Goal: Task Accomplishment & Management: Manage account settings

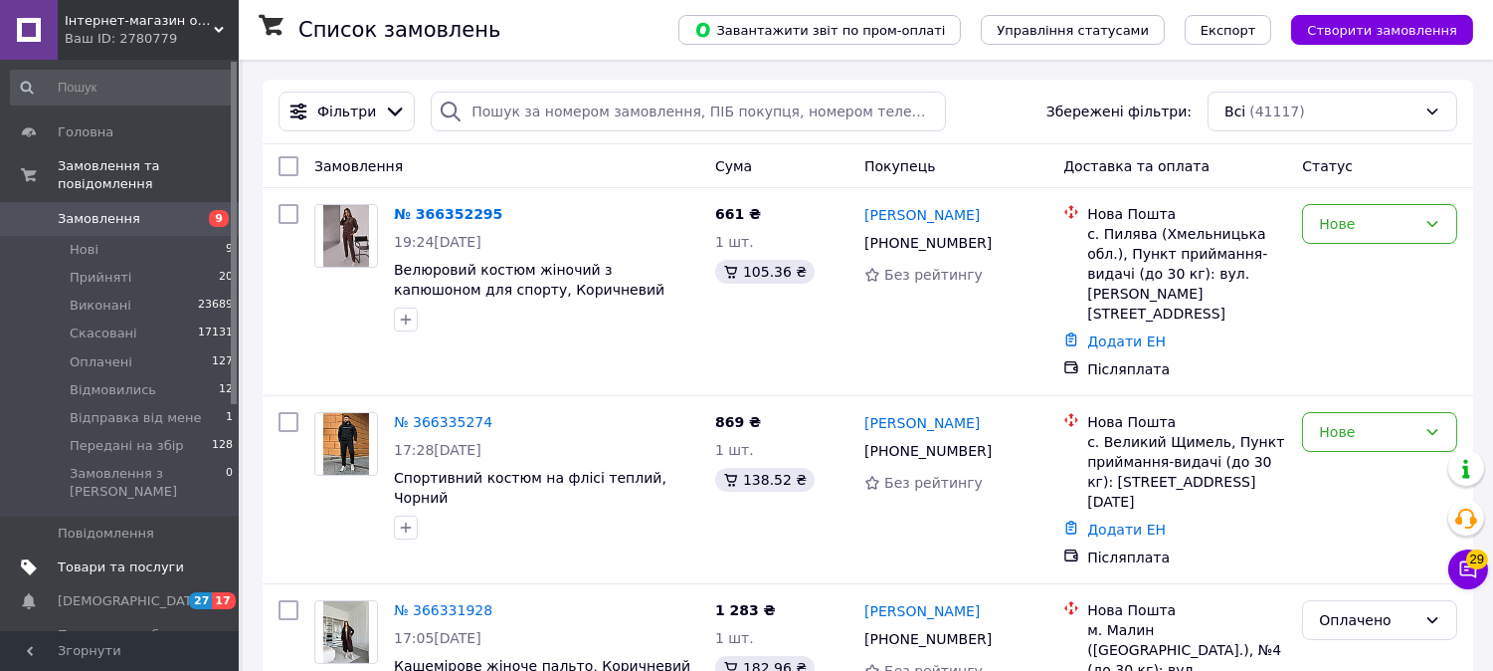
click at [109, 558] on span "Товари та послуги" at bounding box center [121, 567] width 126 height 18
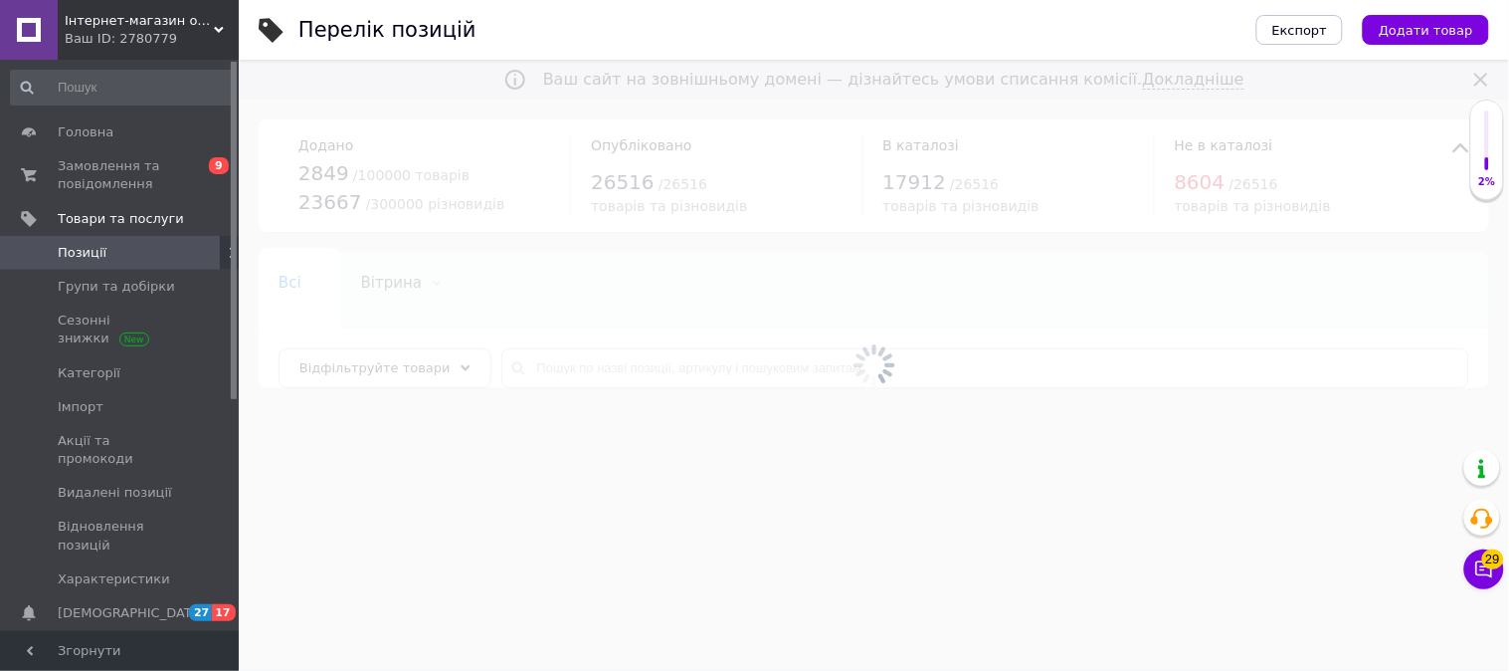
click at [552, 368] on div at bounding box center [874, 365] width 1270 height 611
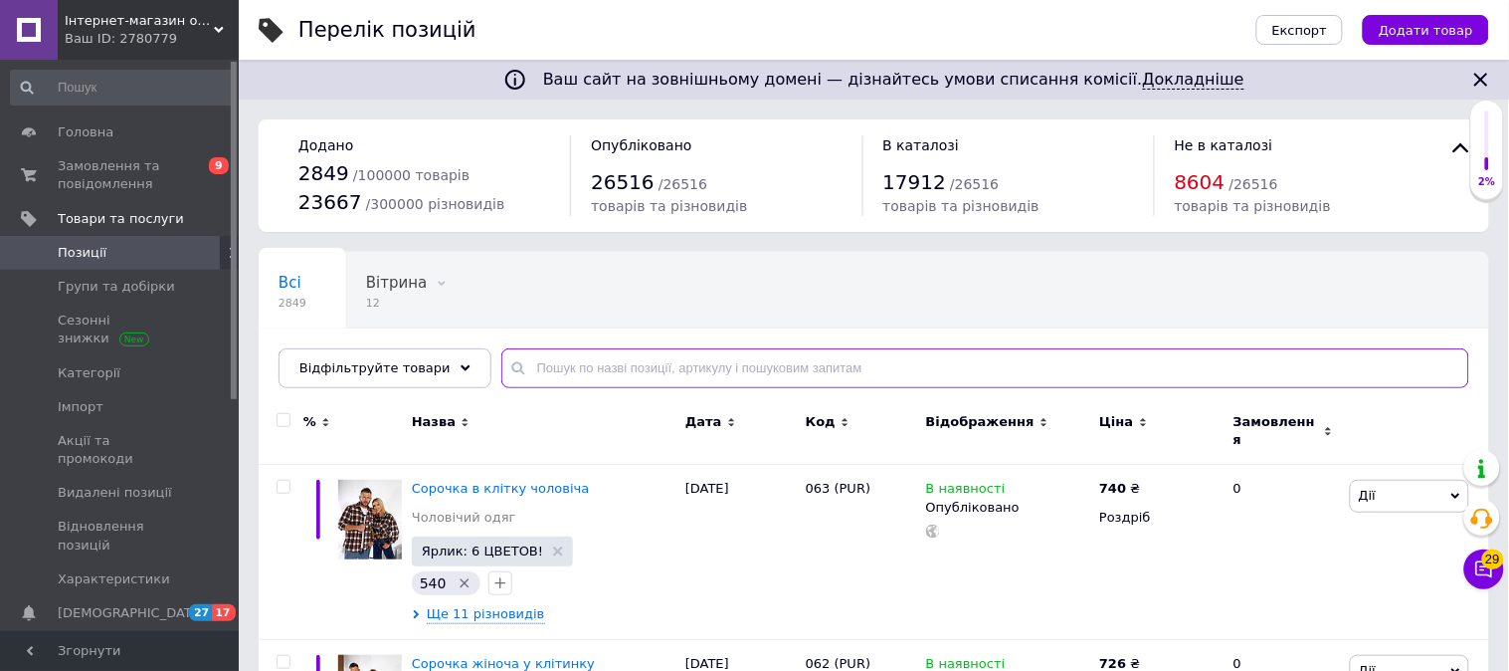
drag, startPoint x: 538, startPoint y: 364, endPoint x: 550, endPoint y: 358, distance: 13.3
click at [538, 363] on input "text" at bounding box center [985, 368] width 968 height 40
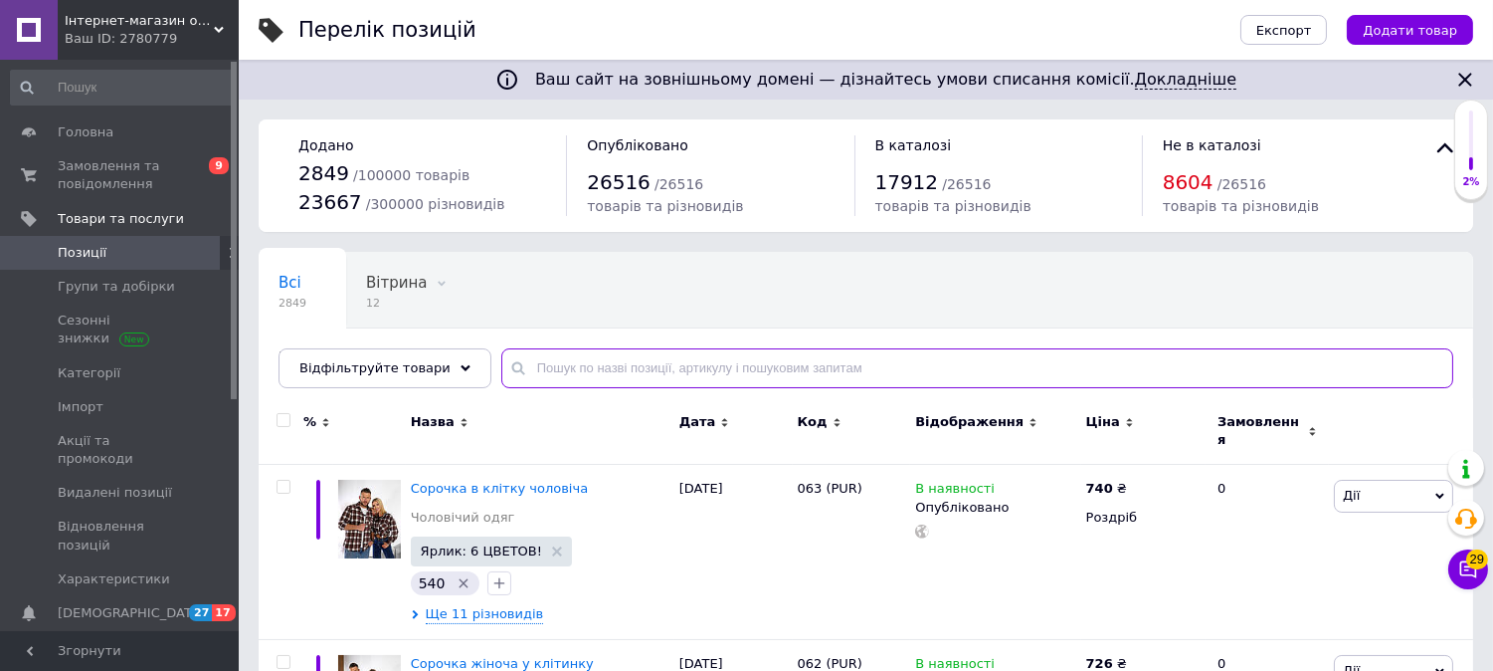
paste input "2386"
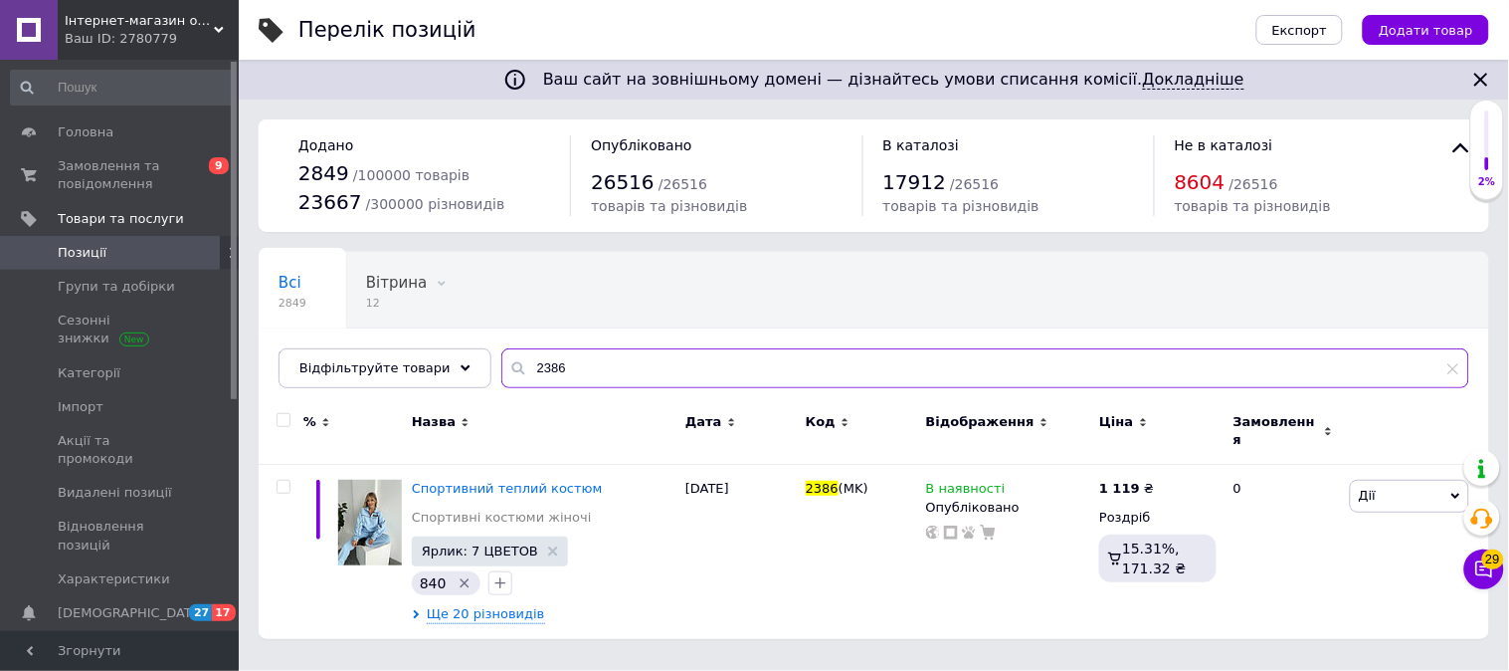
drag, startPoint x: 510, startPoint y: 365, endPoint x: 625, endPoint y: 374, distance: 114.8
click at [625, 374] on input "2386" at bounding box center [985, 368] width 968 height 40
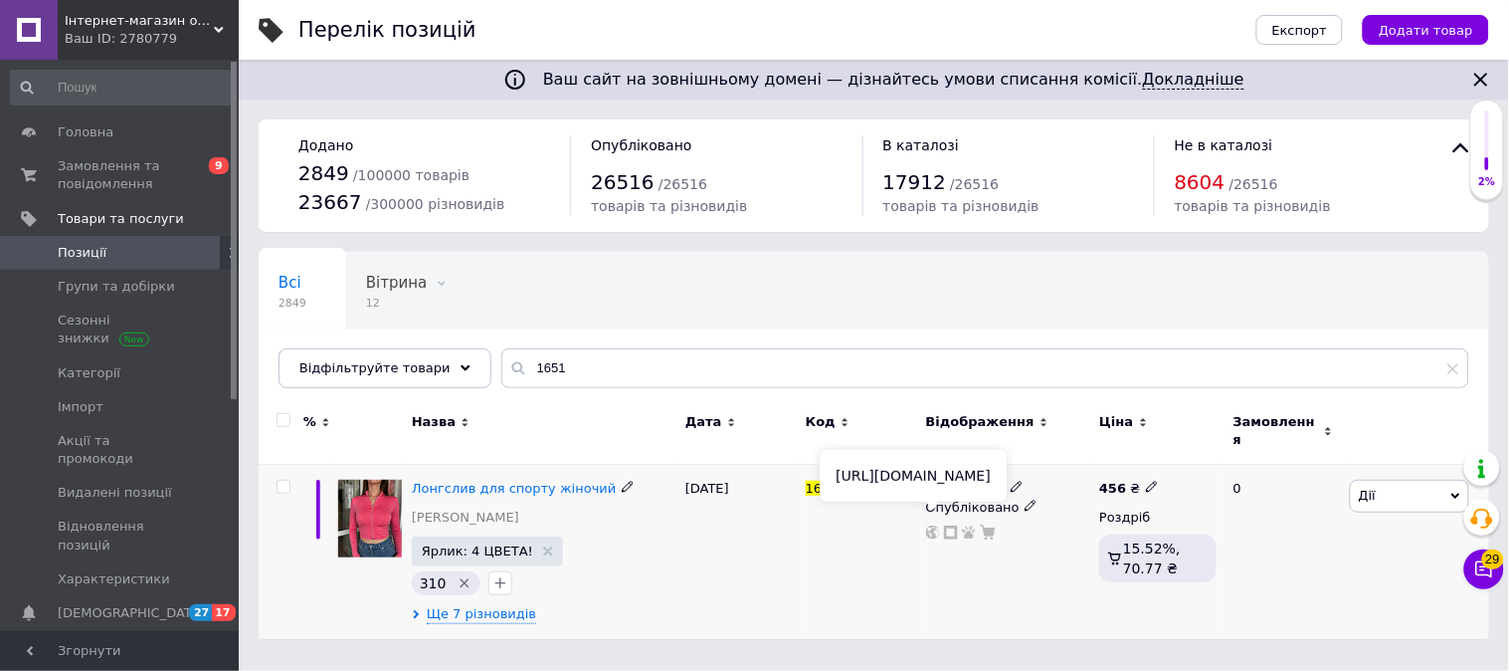
click at [931, 525] on use at bounding box center [933, 532] width 14 height 14
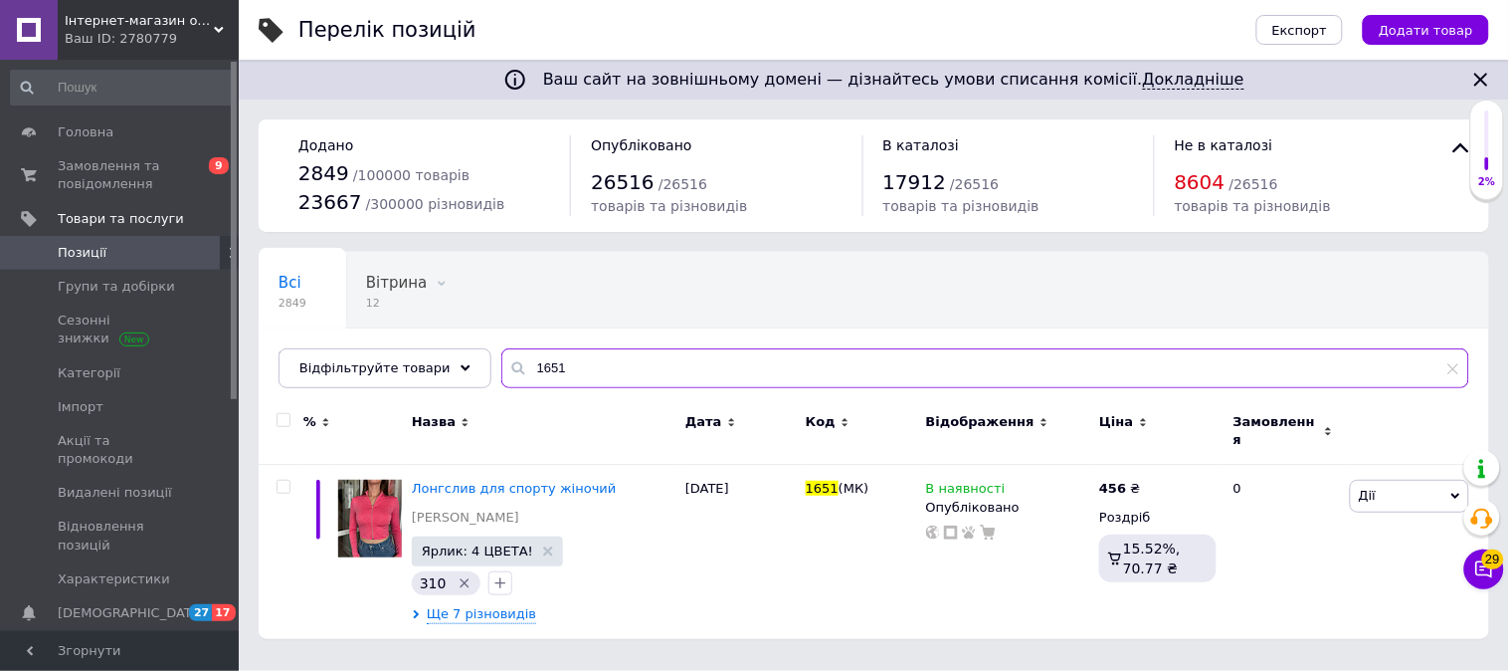
drag, startPoint x: 508, startPoint y: 361, endPoint x: 582, endPoint y: 368, distance: 74.0
click at [582, 368] on input "1651" at bounding box center [985, 368] width 968 height 40
paste input "062 (PUR)"
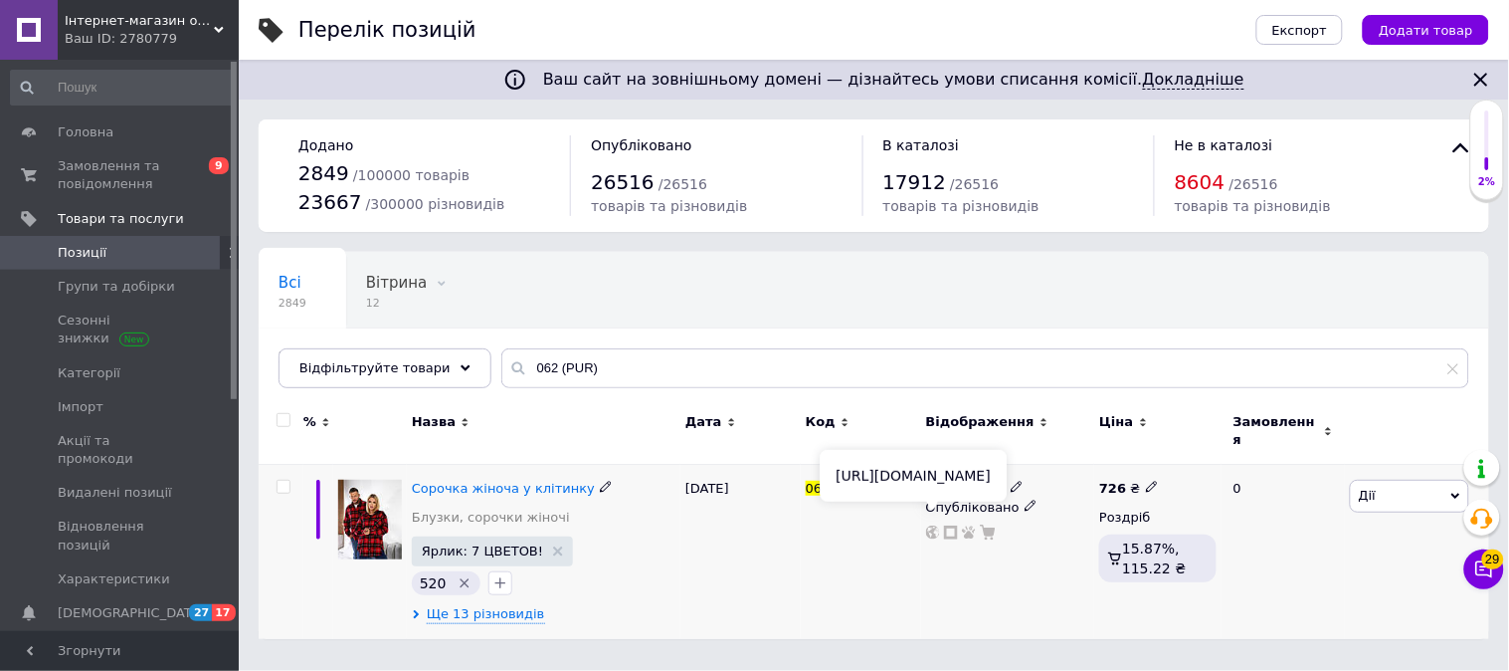
click at [935, 525] on use at bounding box center [933, 532] width 14 height 14
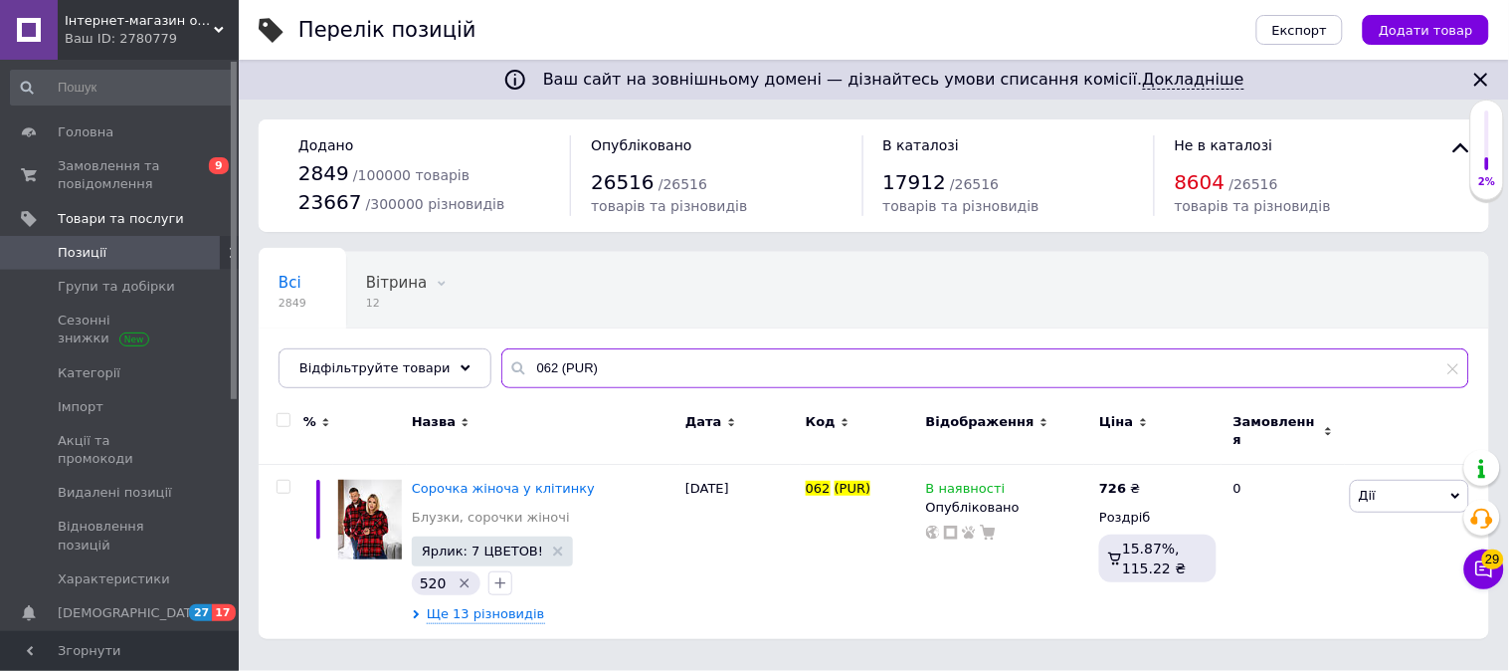
drag, startPoint x: 539, startPoint y: 369, endPoint x: 690, endPoint y: 372, distance: 151.3
click at [688, 372] on input "062 (PUR)" at bounding box center [985, 368] width 968 height 40
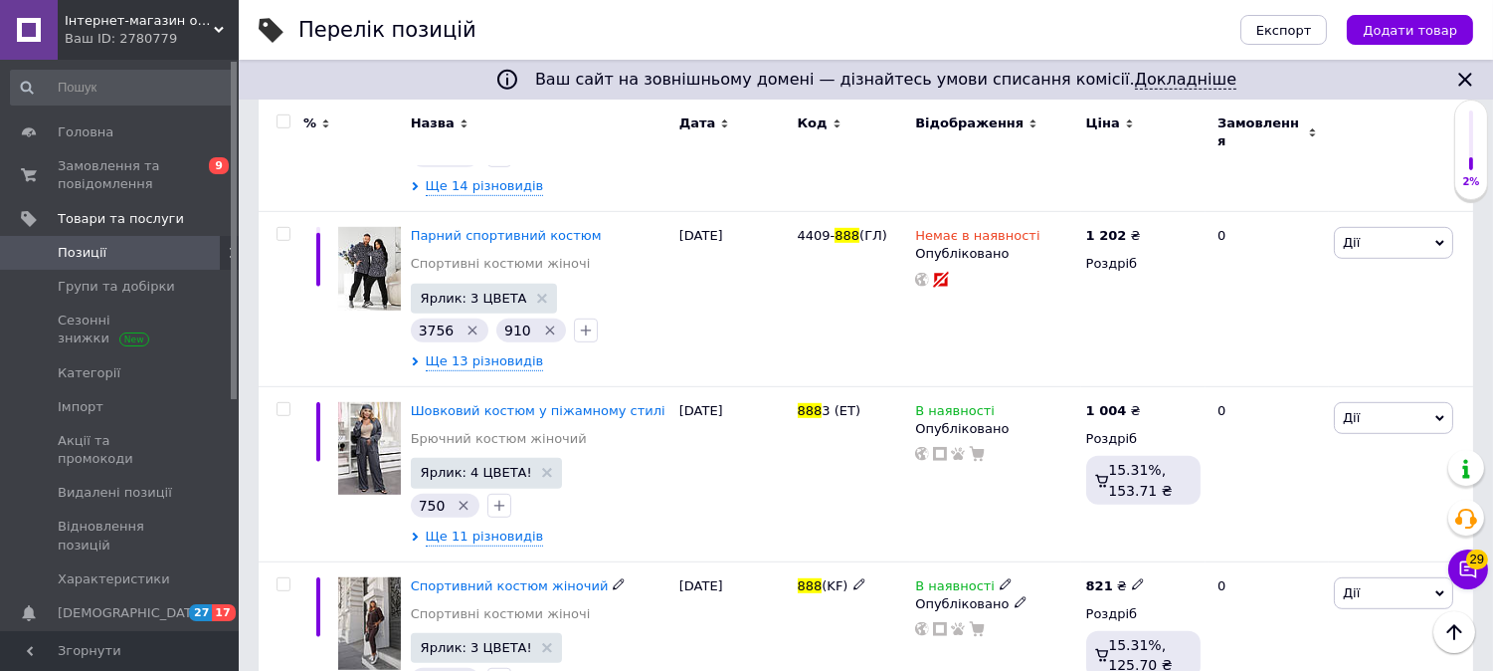
scroll to position [2211, 0]
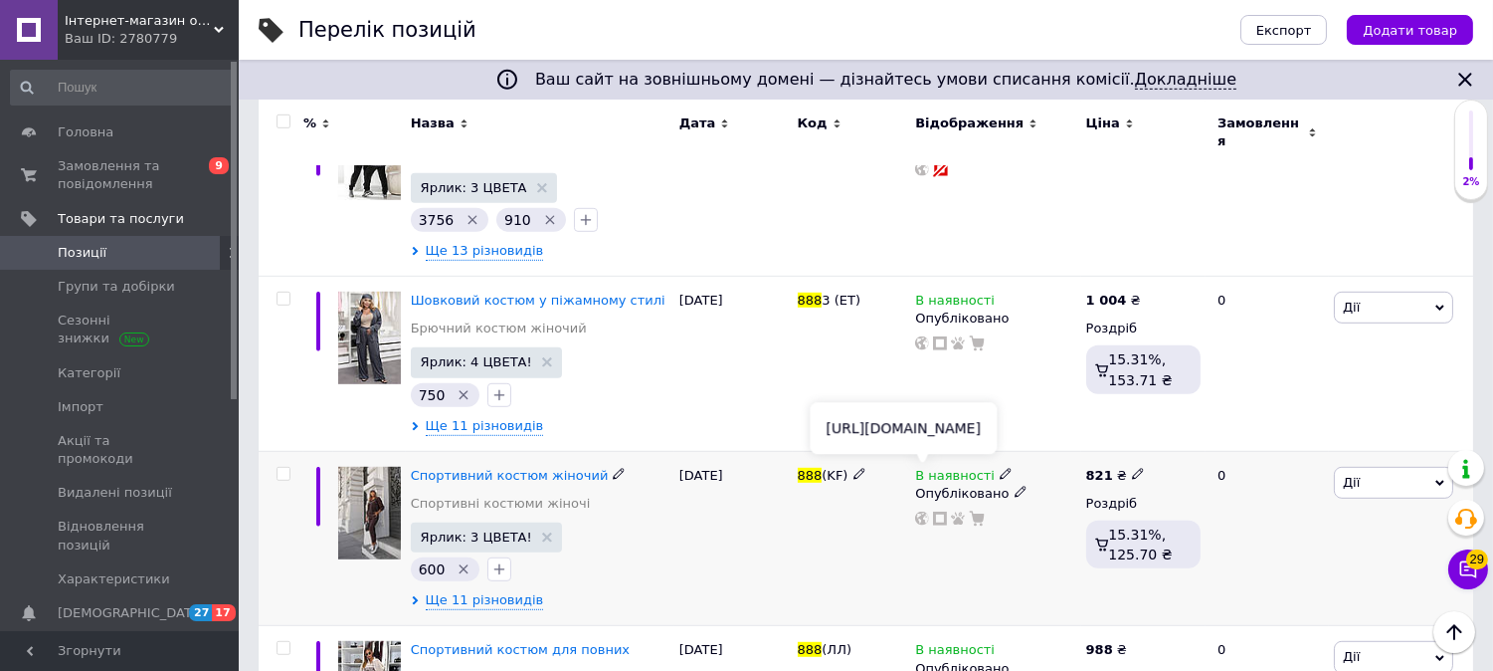
click at [923, 511] on use at bounding box center [922, 518] width 14 height 14
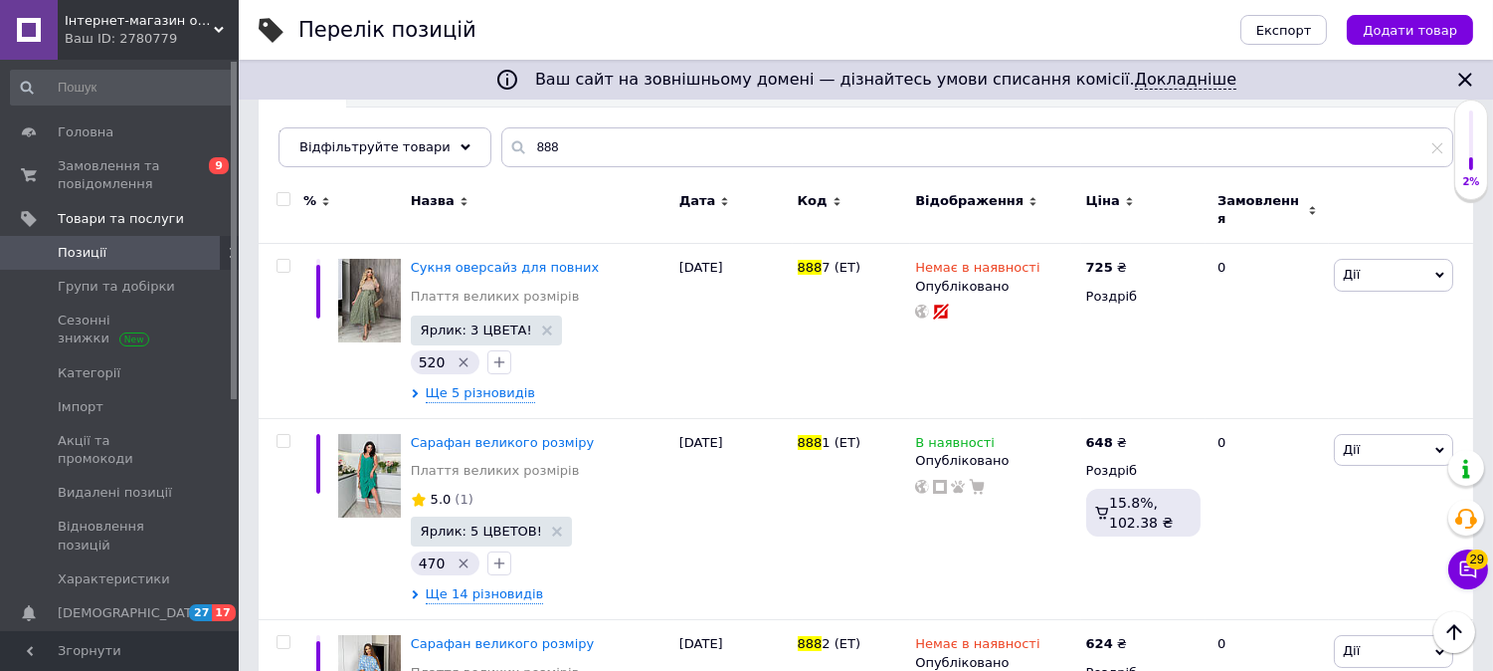
scroll to position [0, 0]
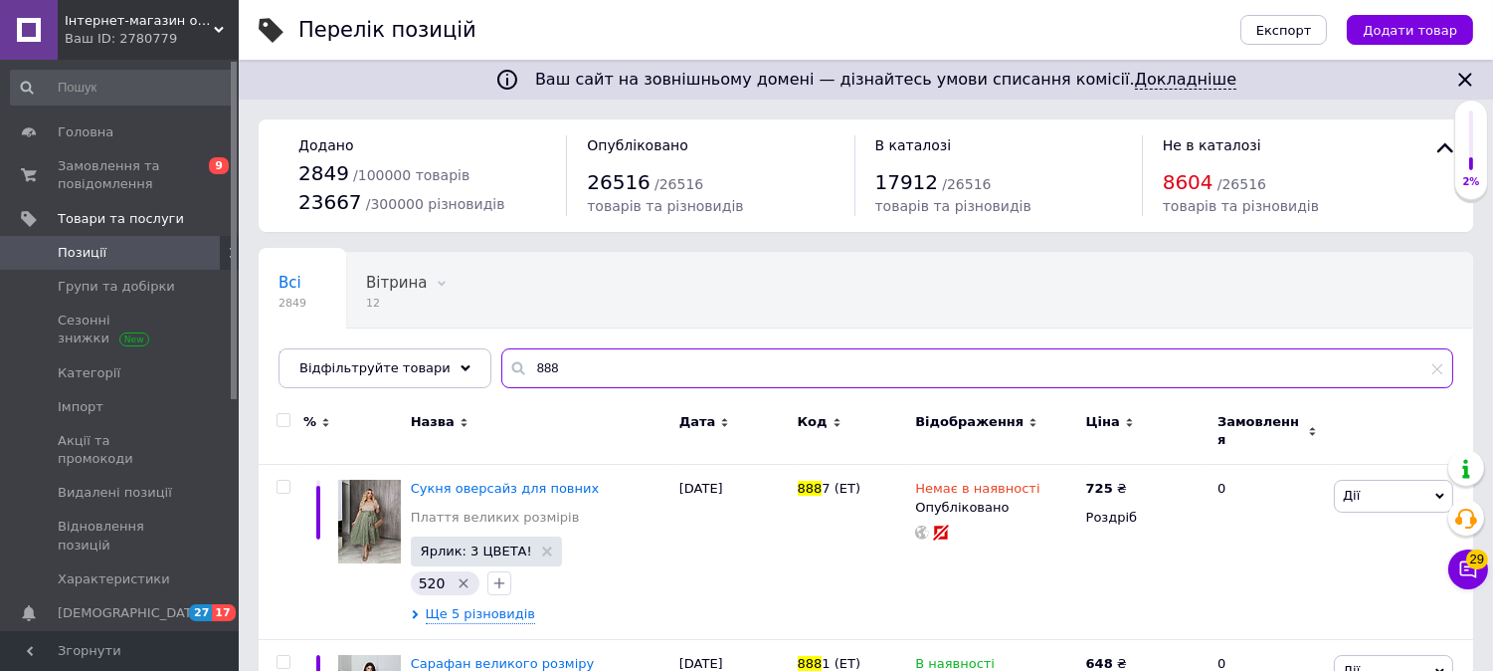
drag, startPoint x: 511, startPoint y: 371, endPoint x: 658, endPoint y: 390, distance: 147.5
click at [658, 388] on div "Всі 2849 Вітрина 12 Видалити Редагувати Зі знижкою 19 Видалити Редагувати Ok Ві…" at bounding box center [866, 320] width 1215 height 136
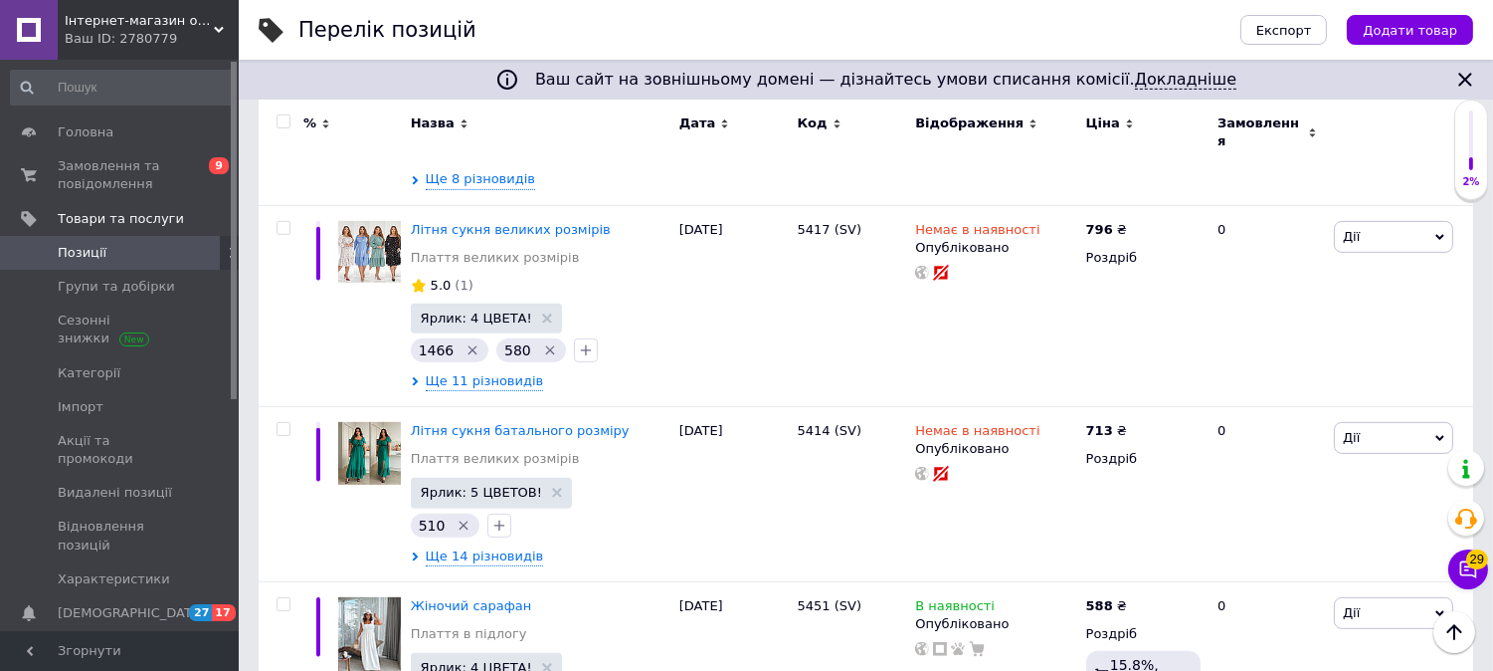
scroll to position [709, 0]
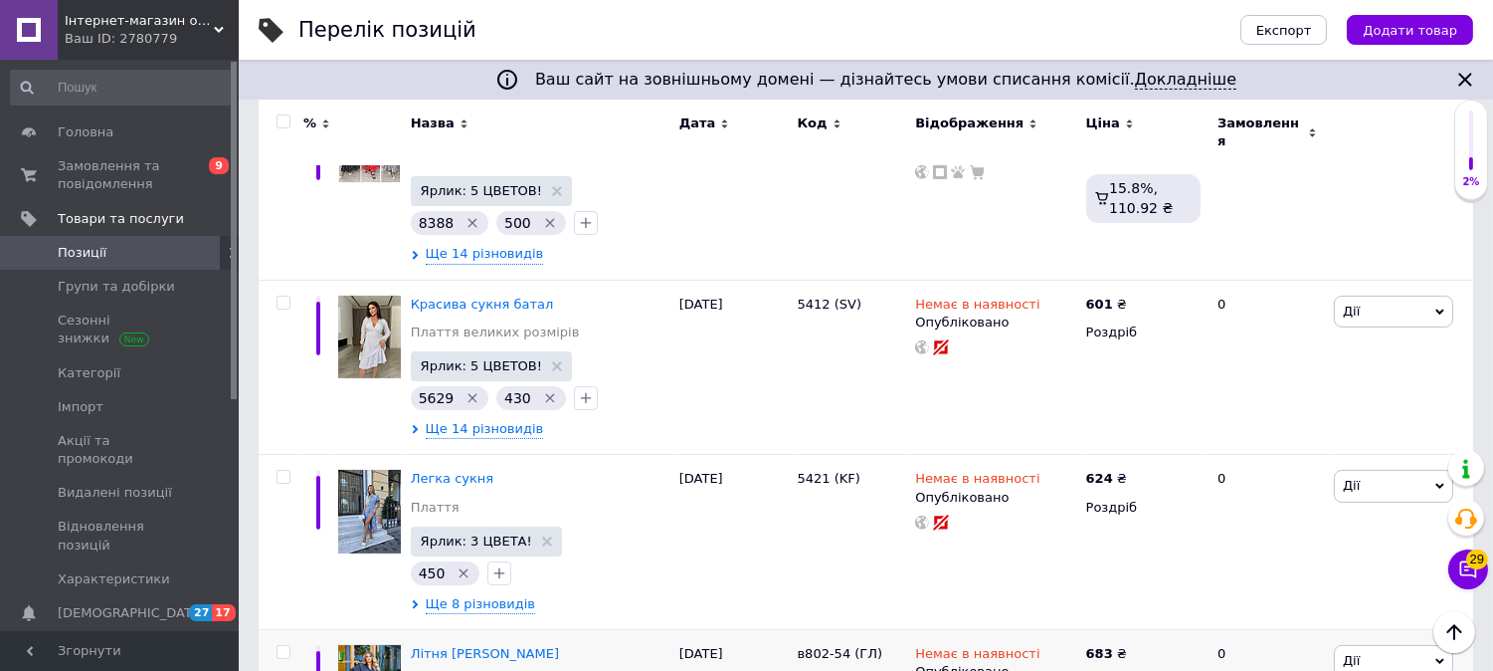
type input "5457"
click at [94, 406] on span "Імпорт" at bounding box center [81, 407] width 46 height 18
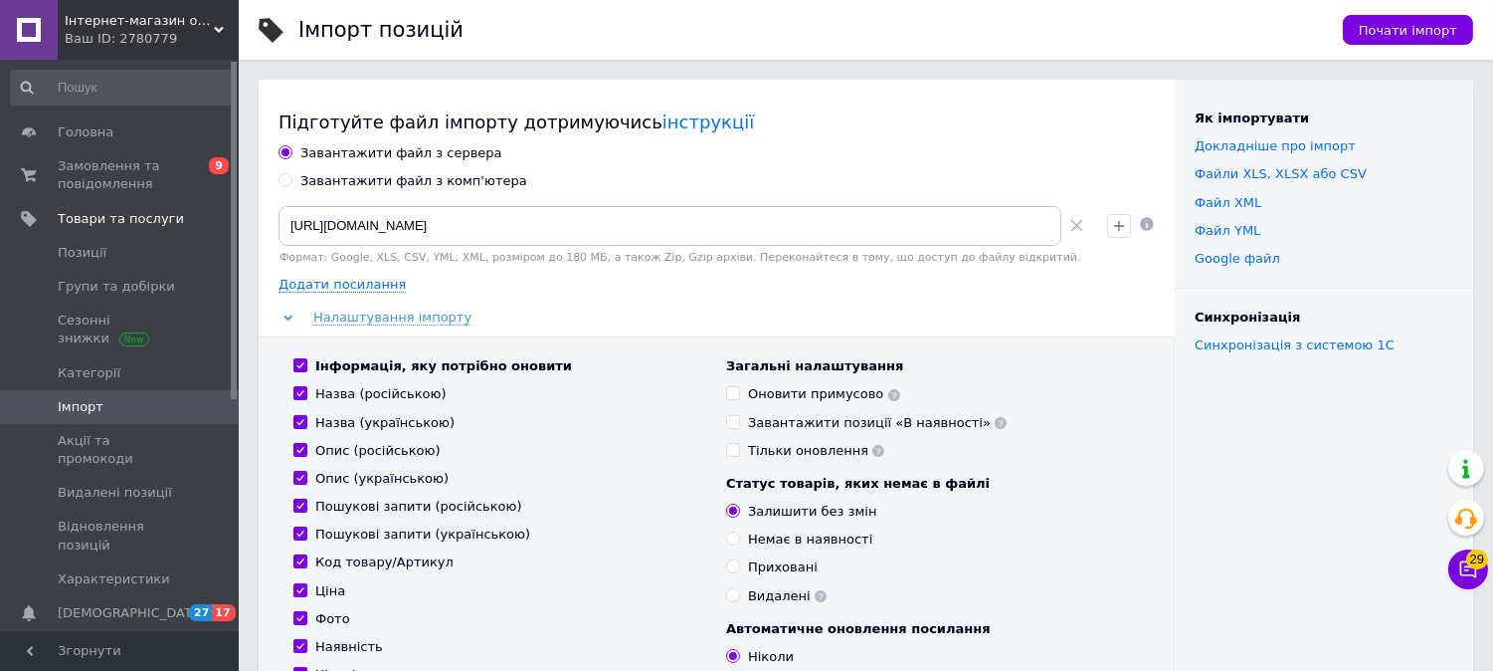
click at [282, 176] on input "Завантажити файл з комп'ютера" at bounding box center [285, 179] width 13 height 13
radio input "true"
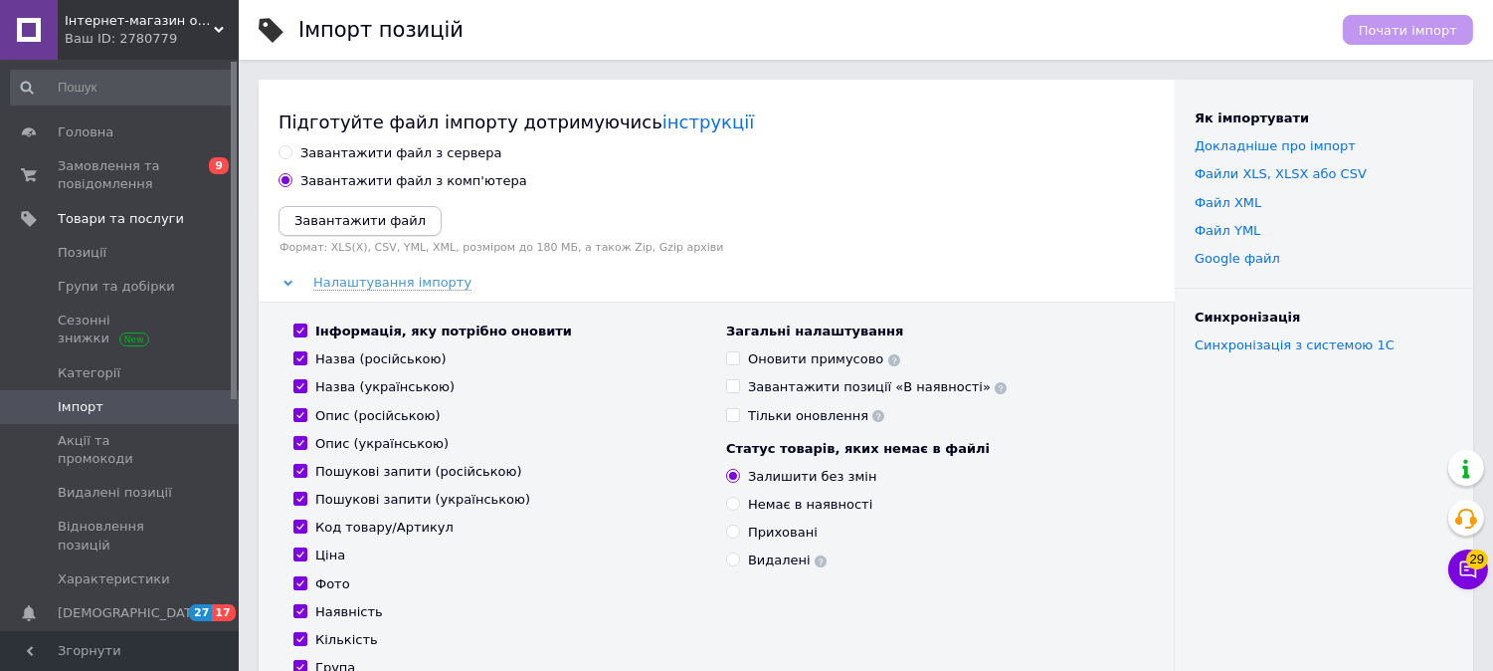
click at [378, 219] on icon "Завантажити файл" at bounding box center [359, 220] width 131 height 15
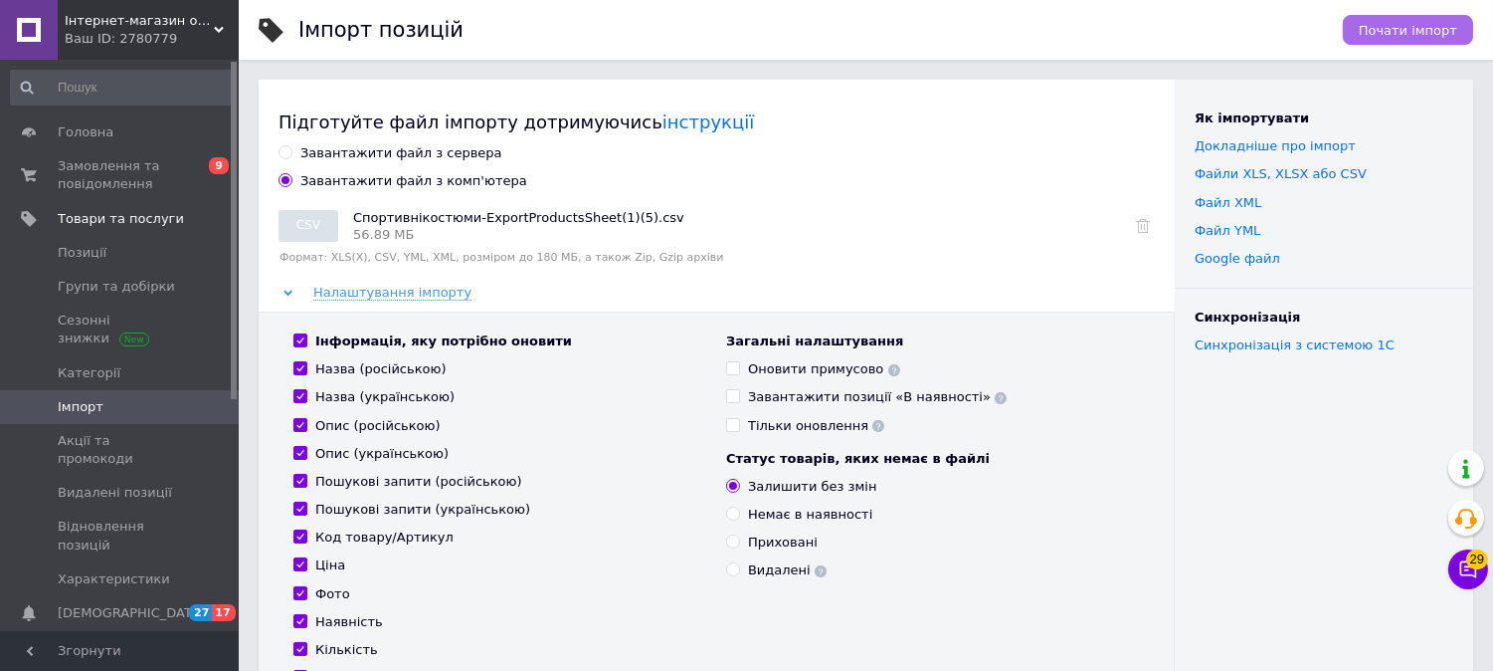
click at [1429, 38] on button "Почати імпорт" at bounding box center [1408, 30] width 130 height 30
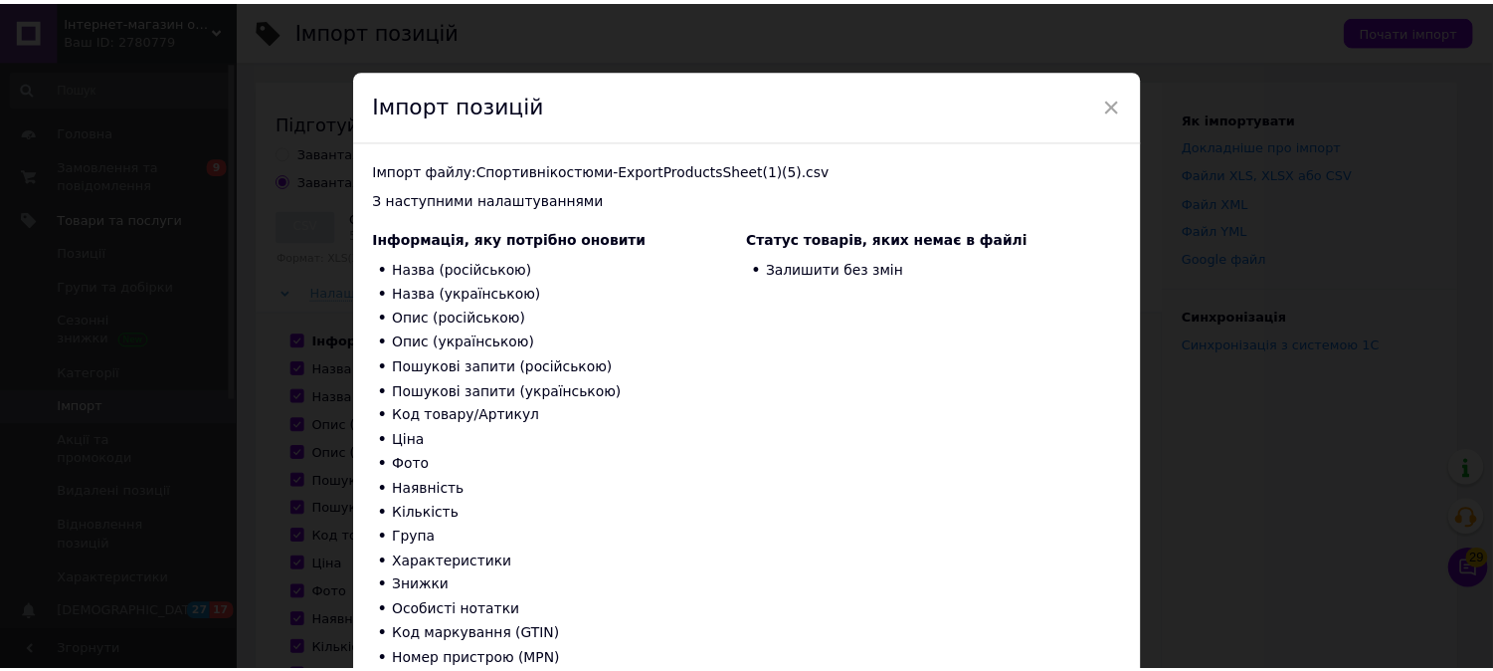
scroll to position [110, 0]
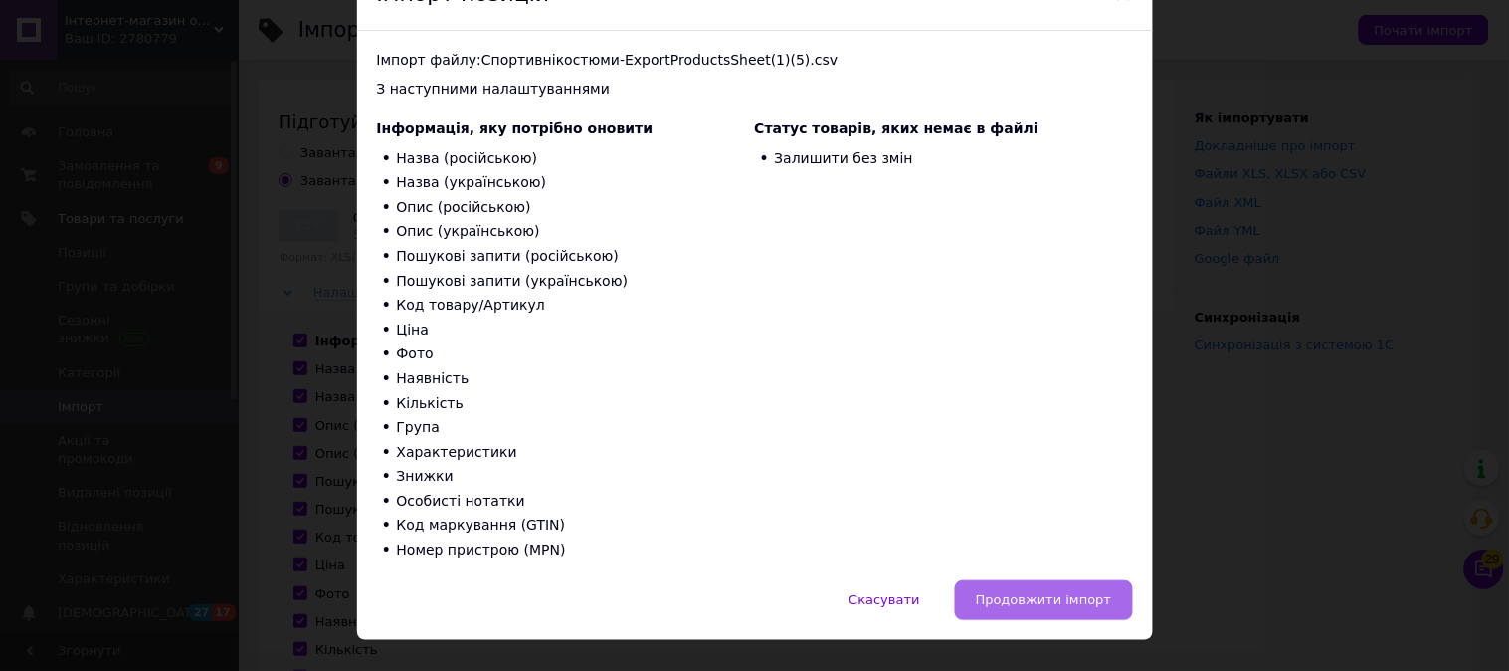
click at [1062, 592] on span "Продовжити імпорт" at bounding box center [1044, 599] width 136 height 15
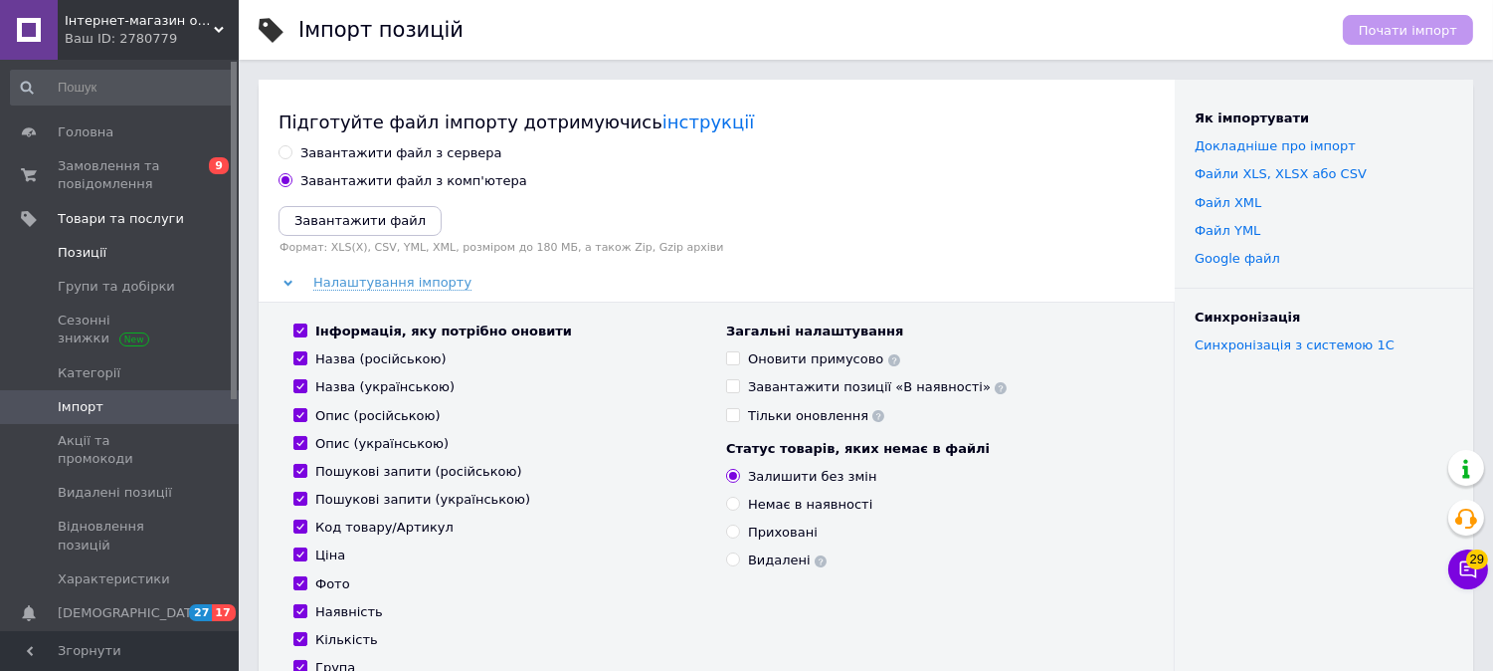
click at [96, 249] on span "Позиції" at bounding box center [82, 253] width 49 height 18
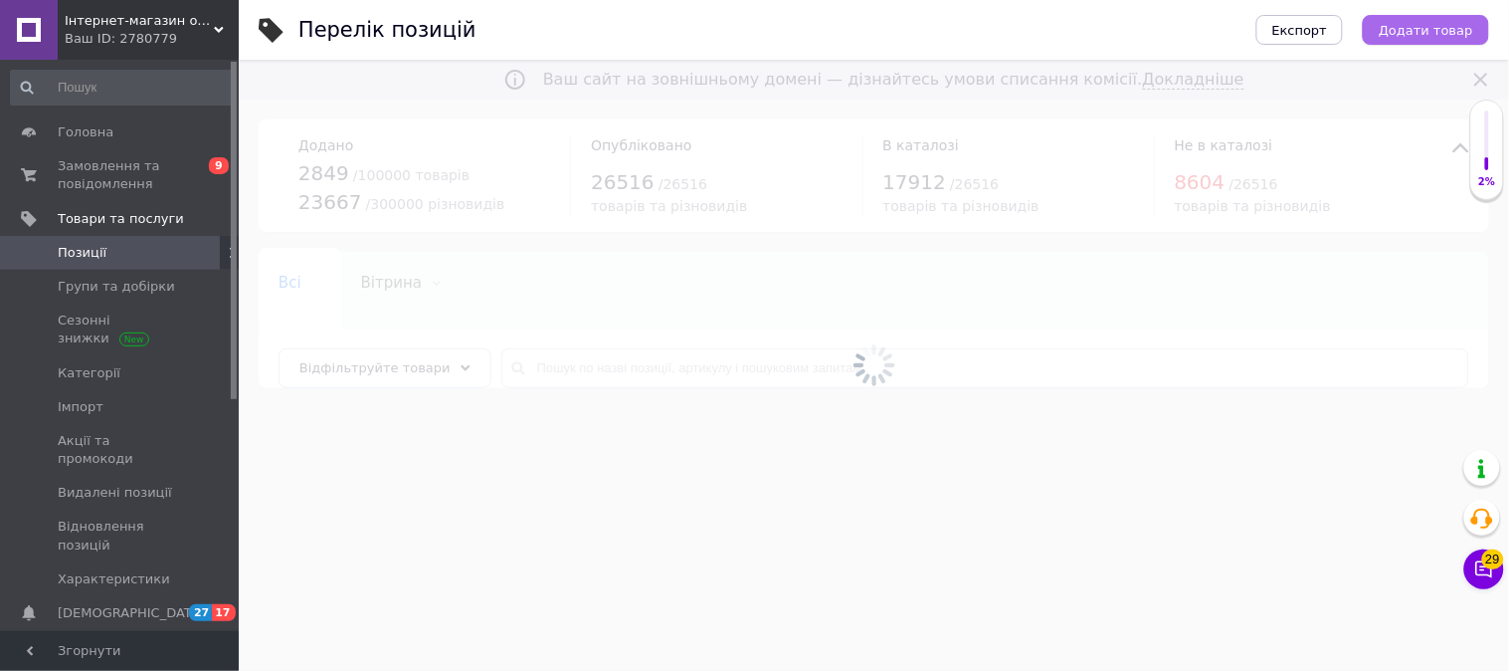
click at [1417, 28] on span "Додати товар" at bounding box center [1426, 30] width 95 height 15
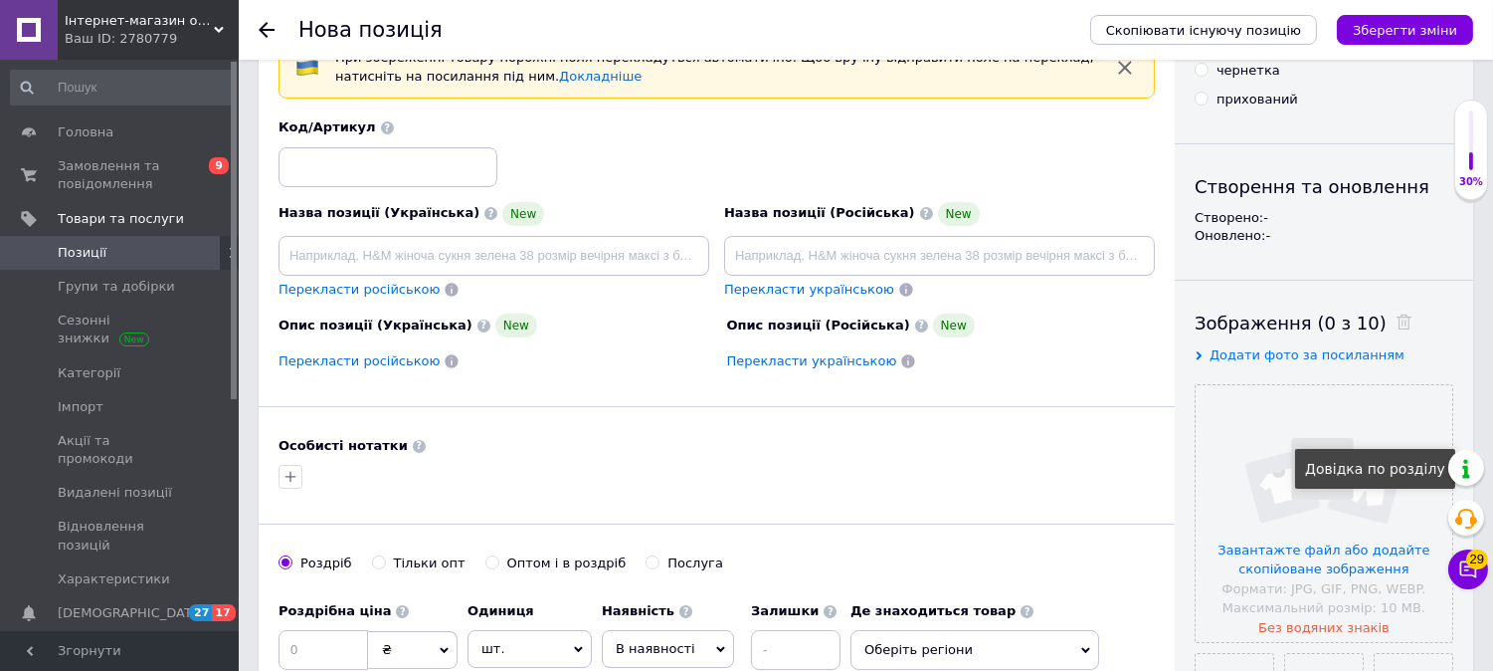
scroll to position [442, 0]
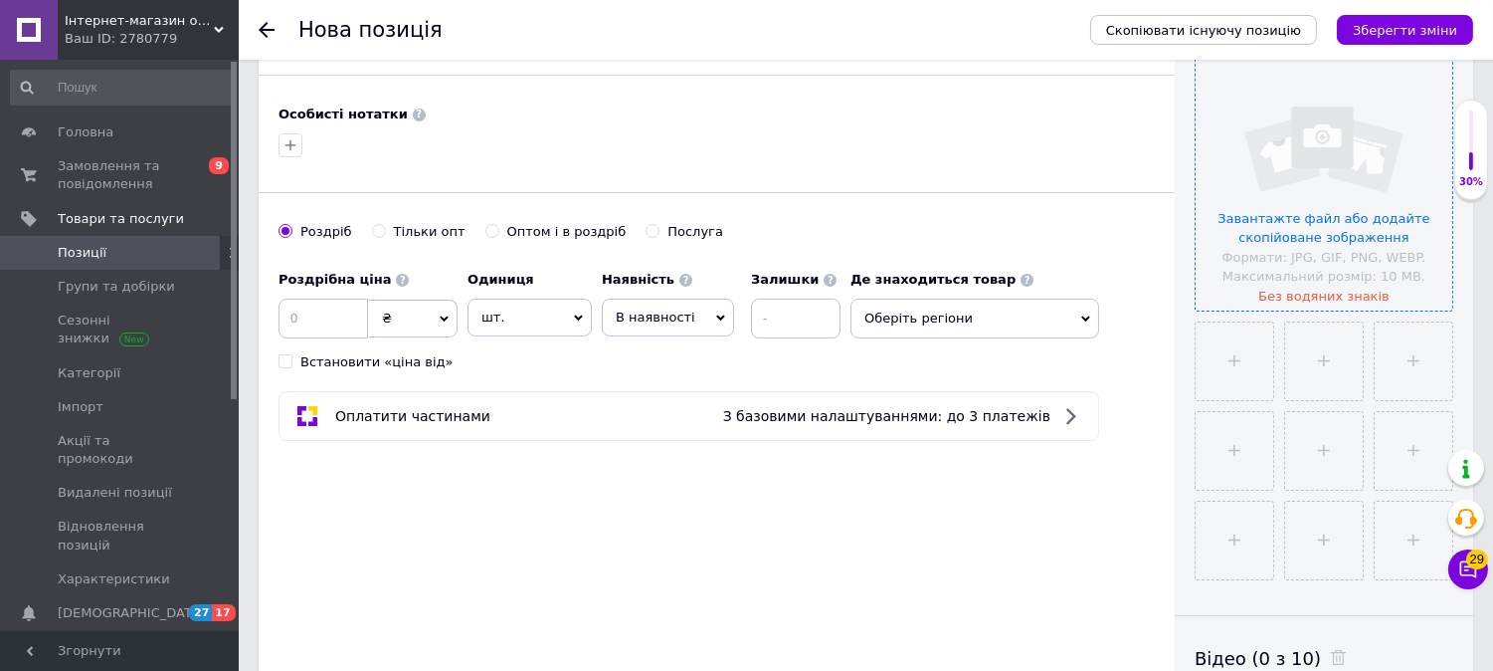
click at [1281, 217] on input "file" at bounding box center [1324, 182] width 257 height 257
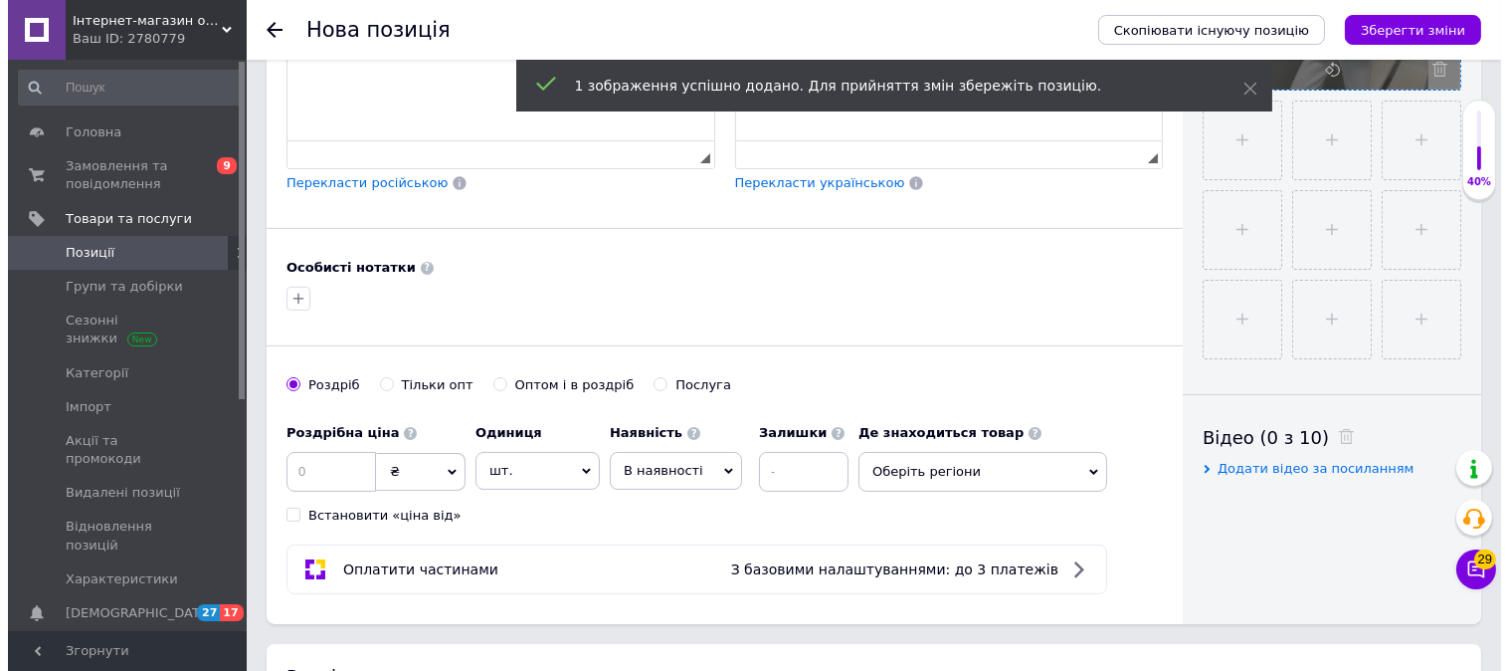
scroll to position [331, 0]
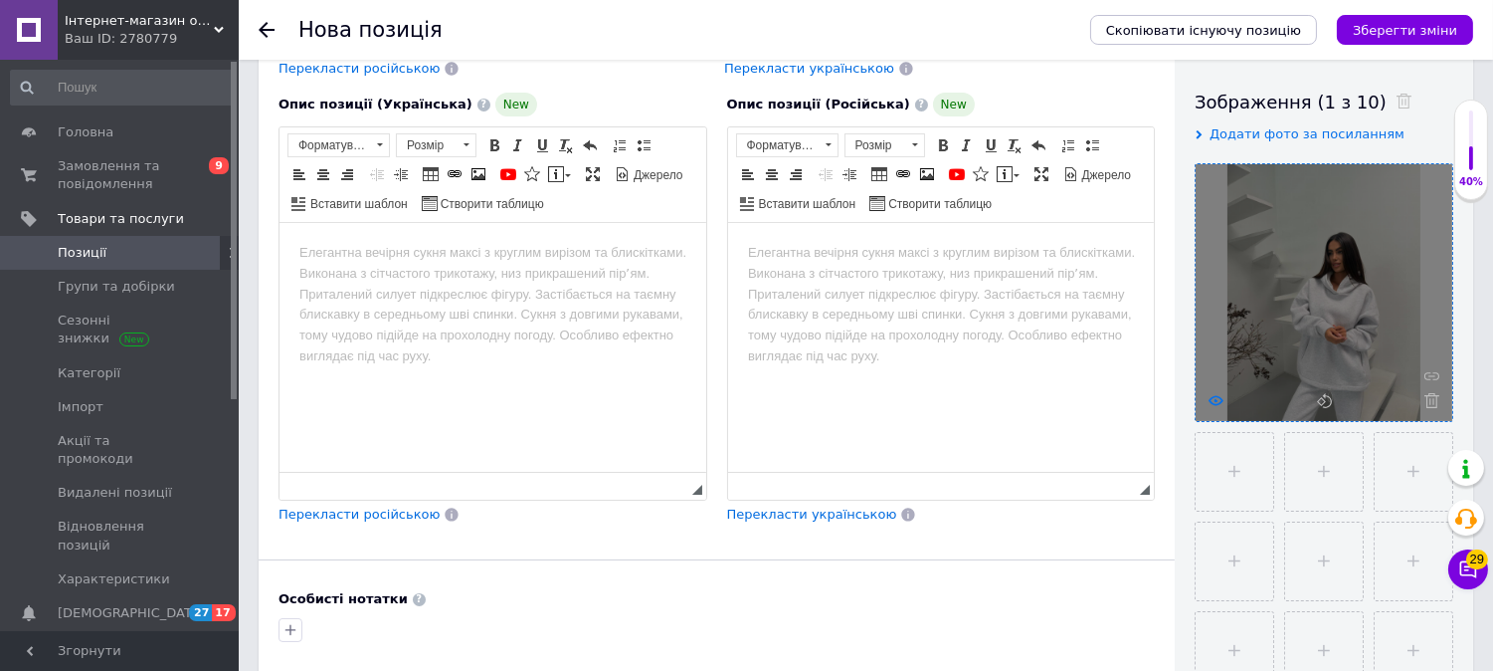
click at [1214, 400] on icon at bounding box center [1216, 400] width 15 height 15
